Goal: Navigation & Orientation: Find specific page/section

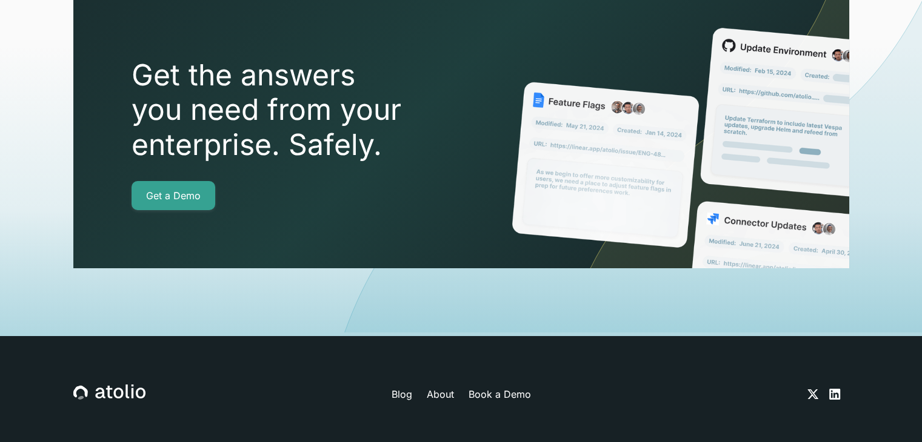
scroll to position [4379, 0]
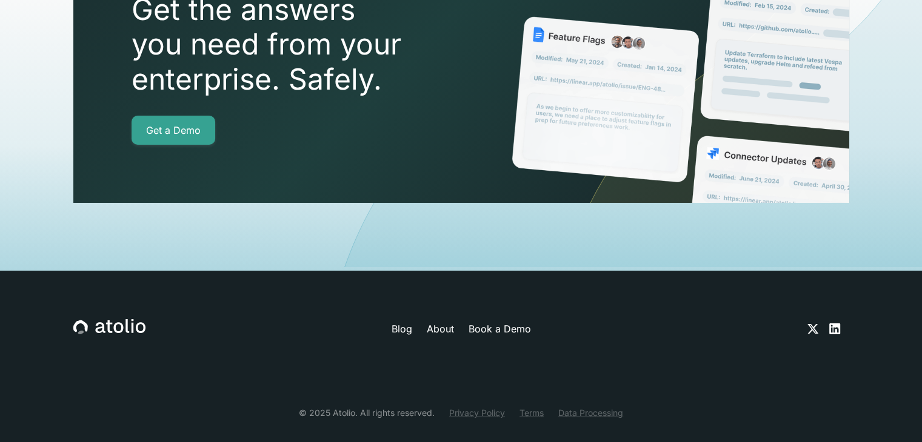
click at [402, 322] on link "Blog" at bounding box center [401, 329] width 21 height 15
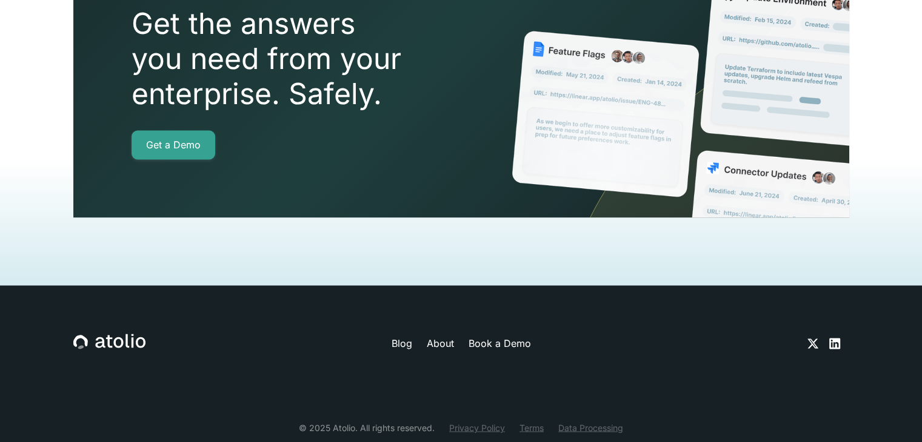
scroll to position [1989, 0]
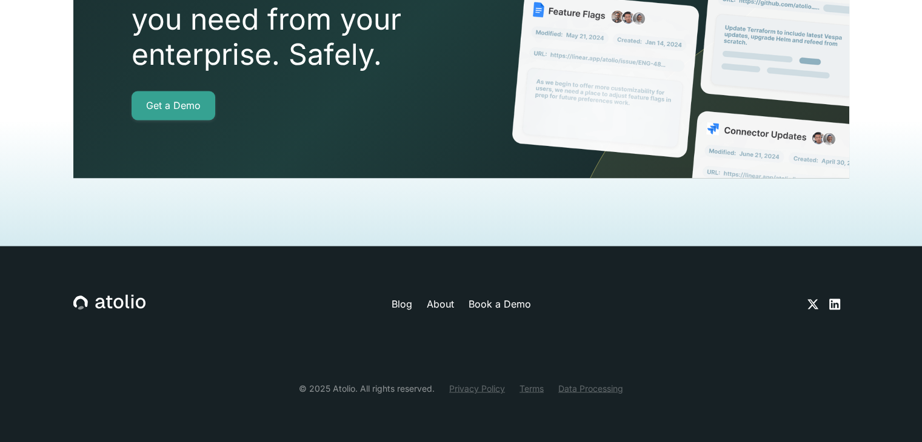
click at [446, 299] on link "About" at bounding box center [439, 304] width 27 height 15
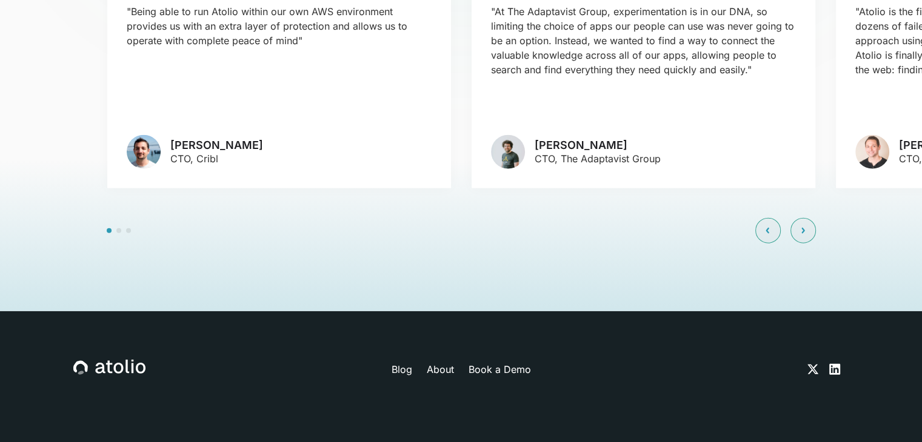
scroll to position [2926, 0]
